Goal: Information Seeking & Learning: Learn about a topic

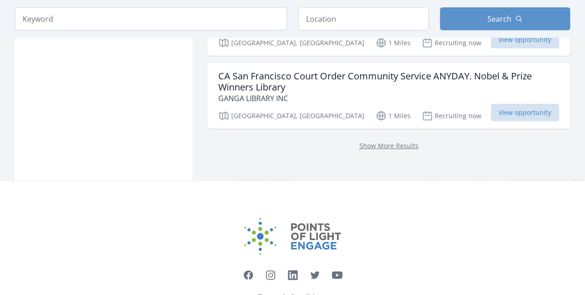
scroll to position [1294, 0]
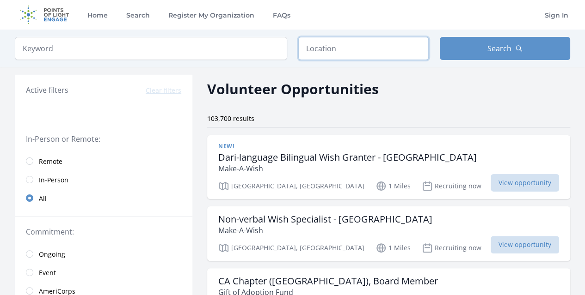
click at [337, 45] on input "text" at bounding box center [363, 48] width 130 height 23
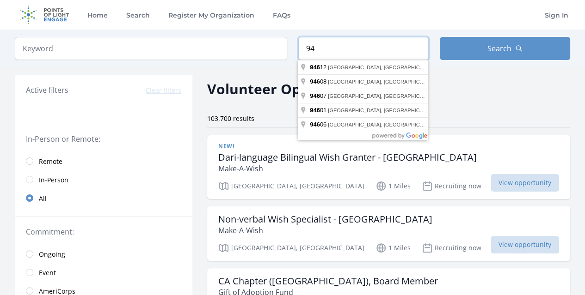
type input "9"
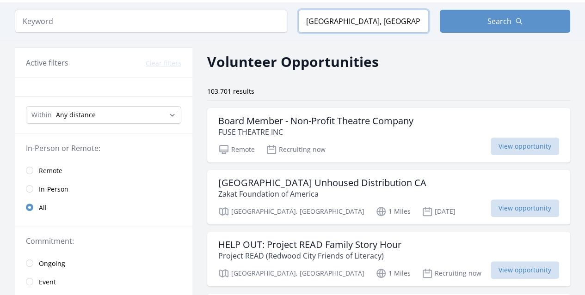
scroll to position [46, 0]
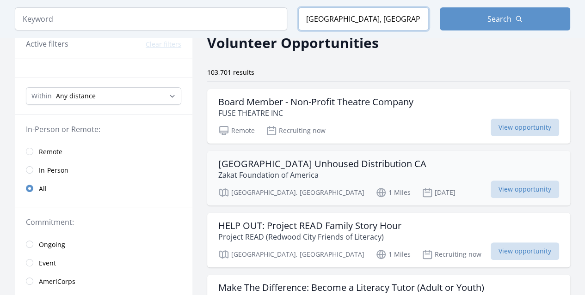
type input "Redwood City, CA, USA"
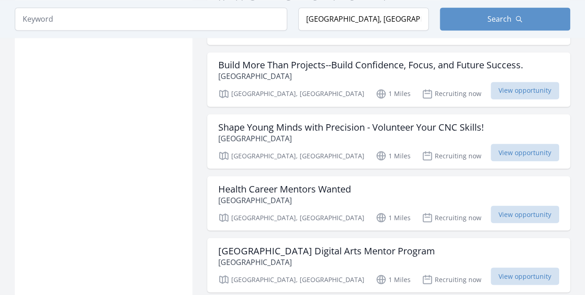
scroll to position [739, 0]
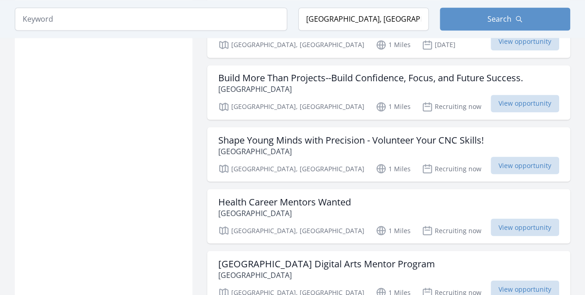
drag, startPoint x: 268, startPoint y: 77, endPoint x: 198, endPoint y: 89, distance: 70.3
click at [198, 89] on div "Active filters Clear filters Within Any distance , 5 Miles , 20 Miles , 50 Mile…" at bounding box center [292, 37] width 555 height 1419
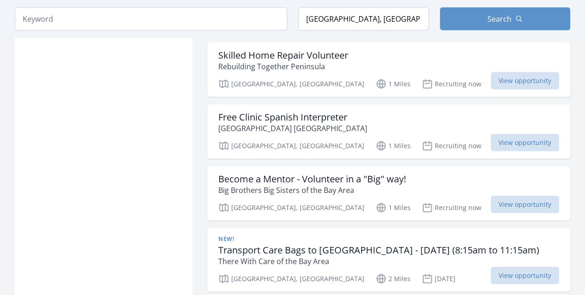
scroll to position [1155, 0]
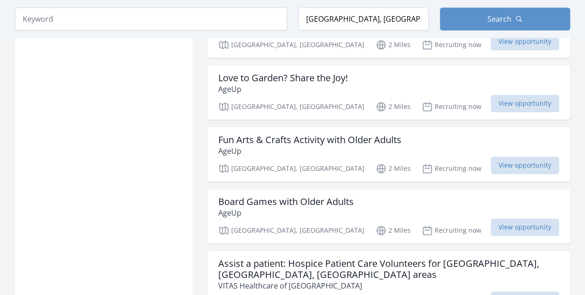
scroll to position [2310, 0]
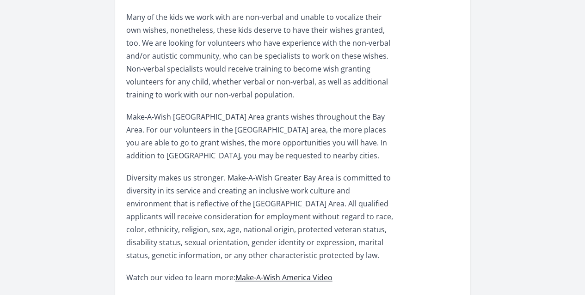
scroll to position [323, 0]
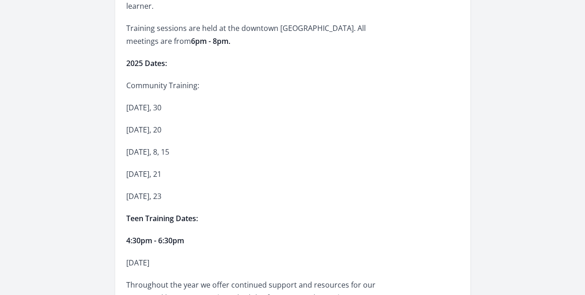
scroll to position [554, 0]
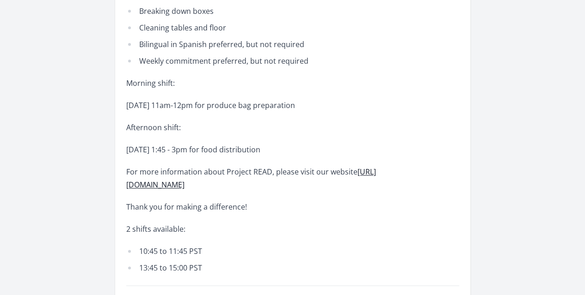
scroll to position [554, 0]
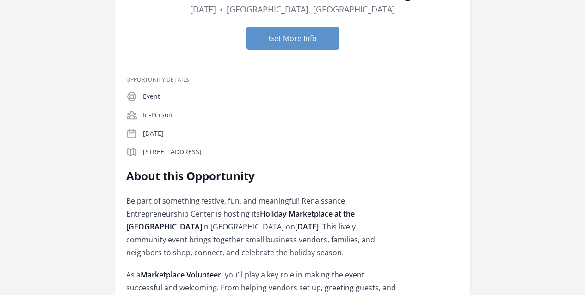
scroll to position [139, 0]
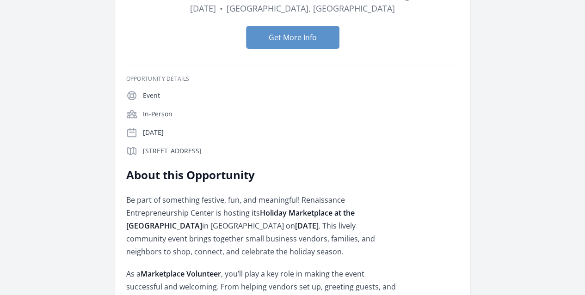
drag, startPoint x: 414, startPoint y: 120, endPoint x: 291, endPoint y: 136, distance: 124.9
click at [291, 194] on p "Be part of something festive, fun, and meaningful! Renaissance Entrepreneurship…" at bounding box center [261, 226] width 270 height 65
copy strong "Chan Zuckerberg Community Space"
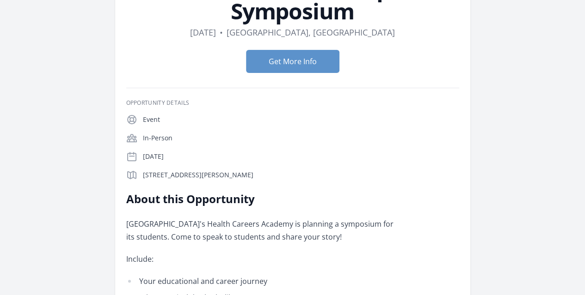
scroll to position [139, 0]
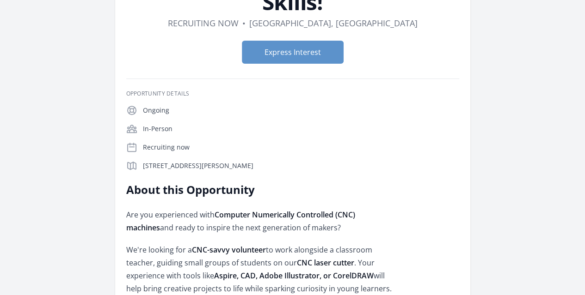
scroll to position [139, 0]
